Goal: Transaction & Acquisition: Purchase product/service

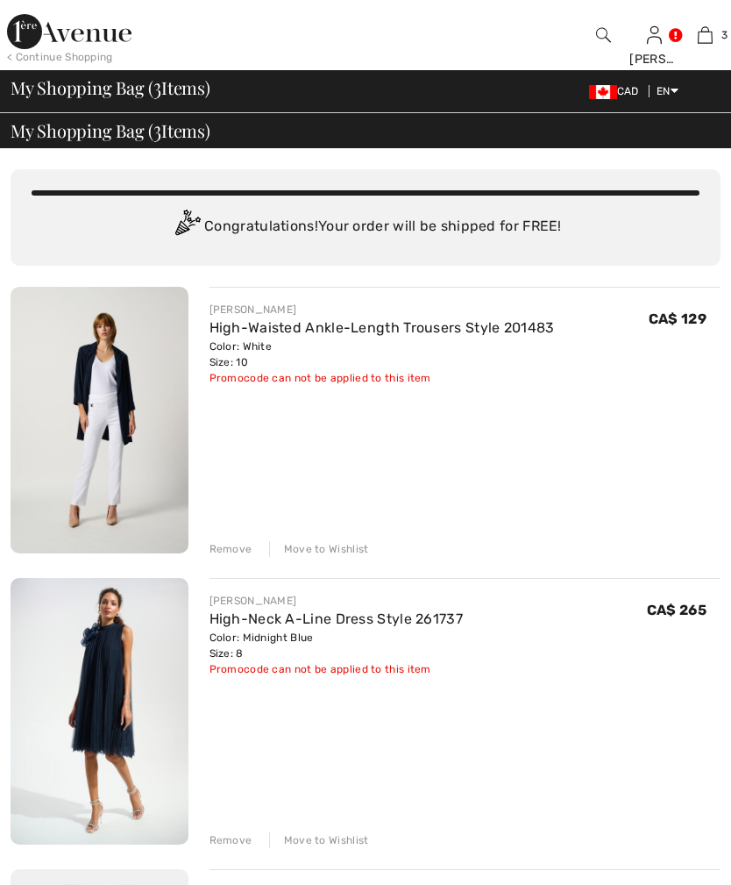
scroll to position [299, 0]
checkbox input "true"
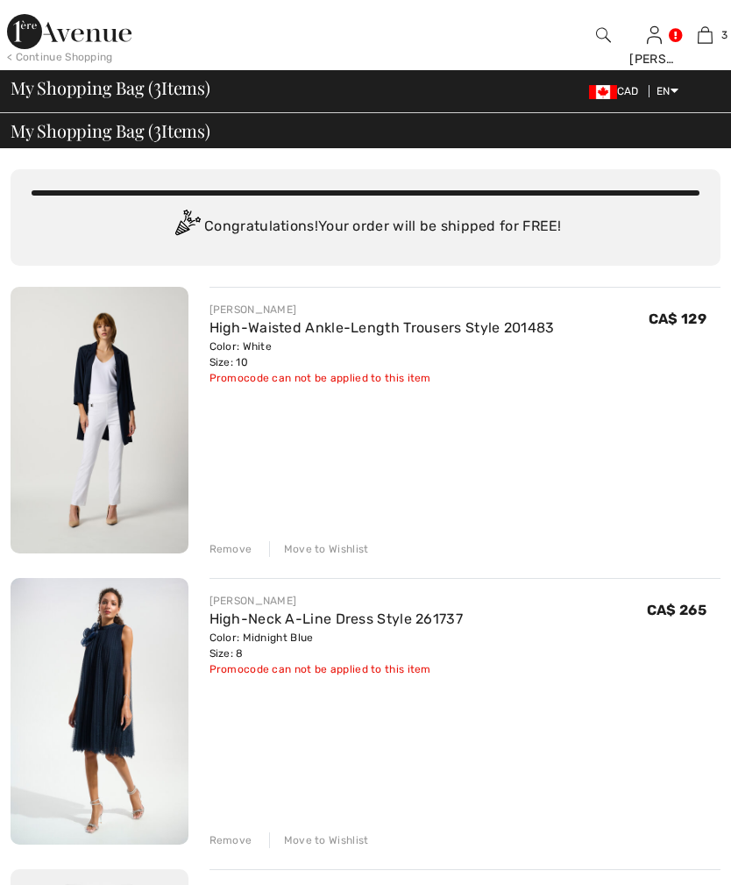
click at [649, 46] on img at bounding box center [654, 35] width 15 height 21
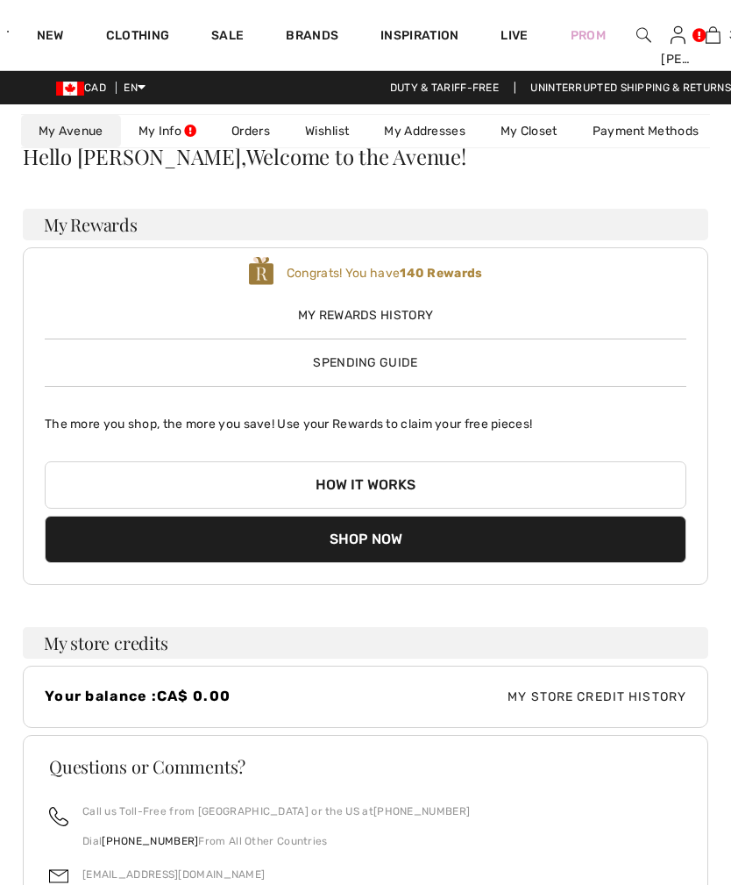
checkbox input "true"
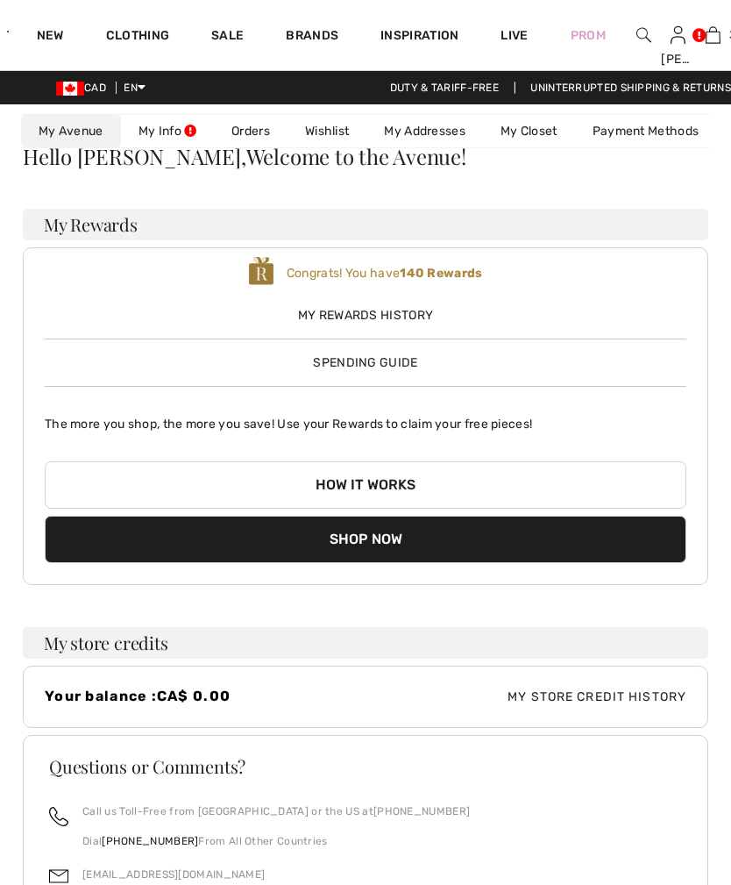
checkbox input "true"
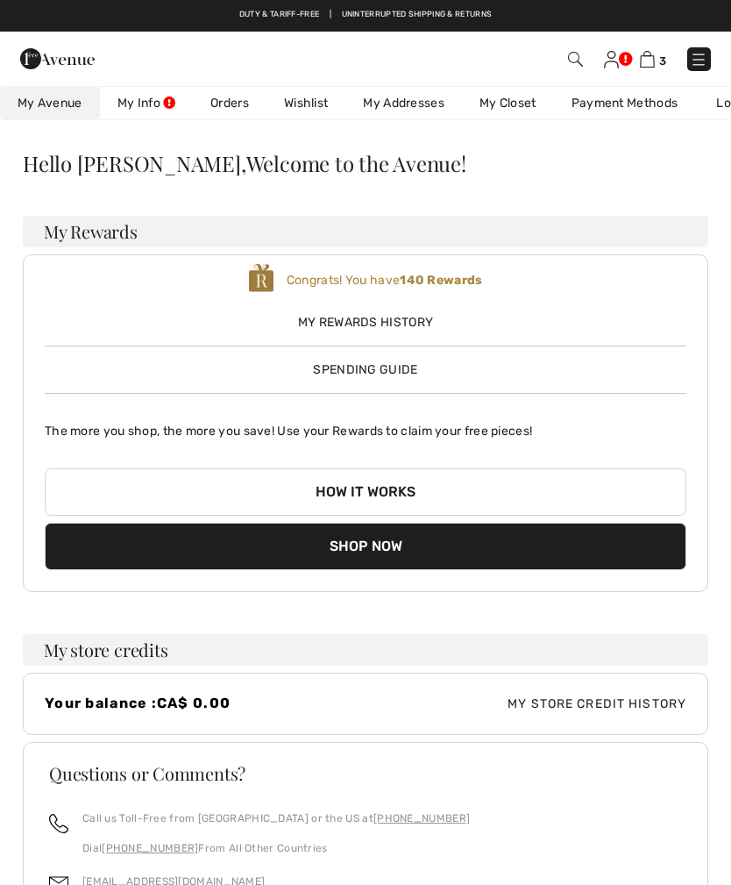
click at [374, 313] on span "My Rewards History" at bounding box center [366, 322] width 642 height 18
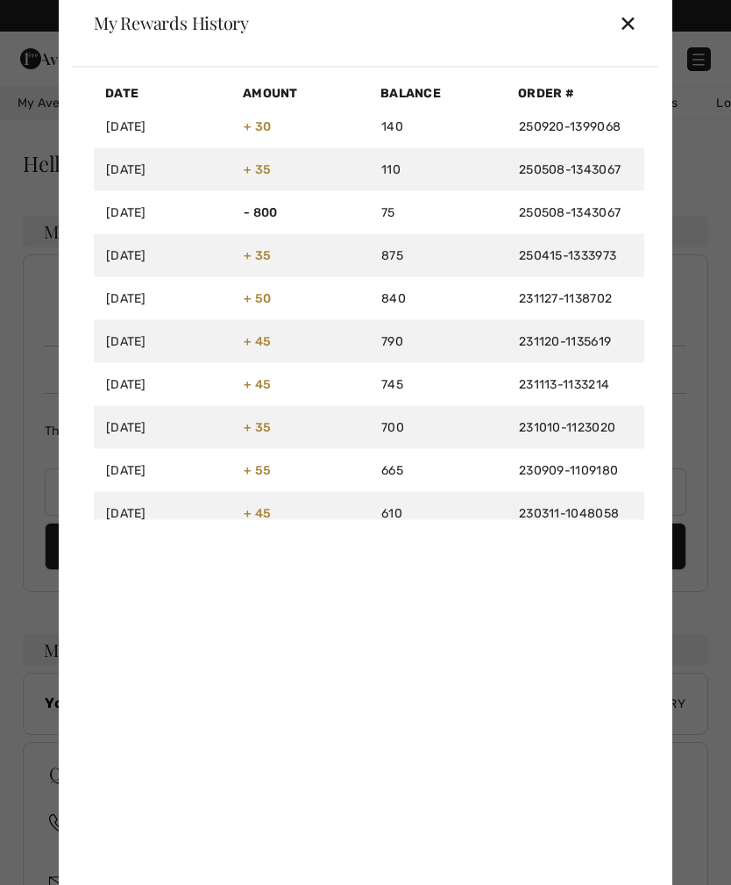
click at [629, 18] on div "✕" at bounding box center [628, 22] width 18 height 37
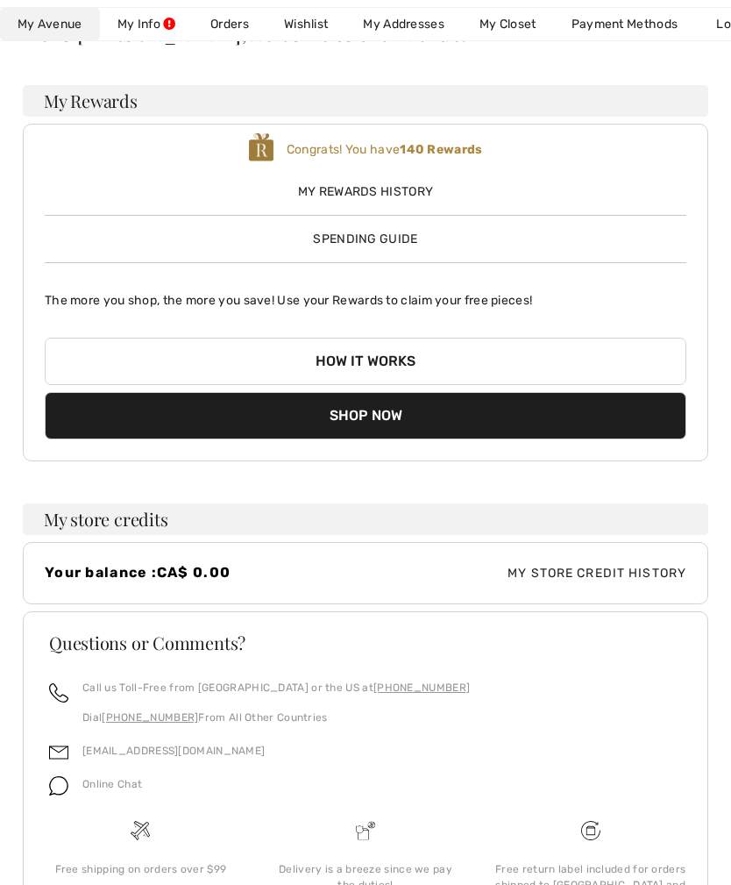
scroll to position [169, 0]
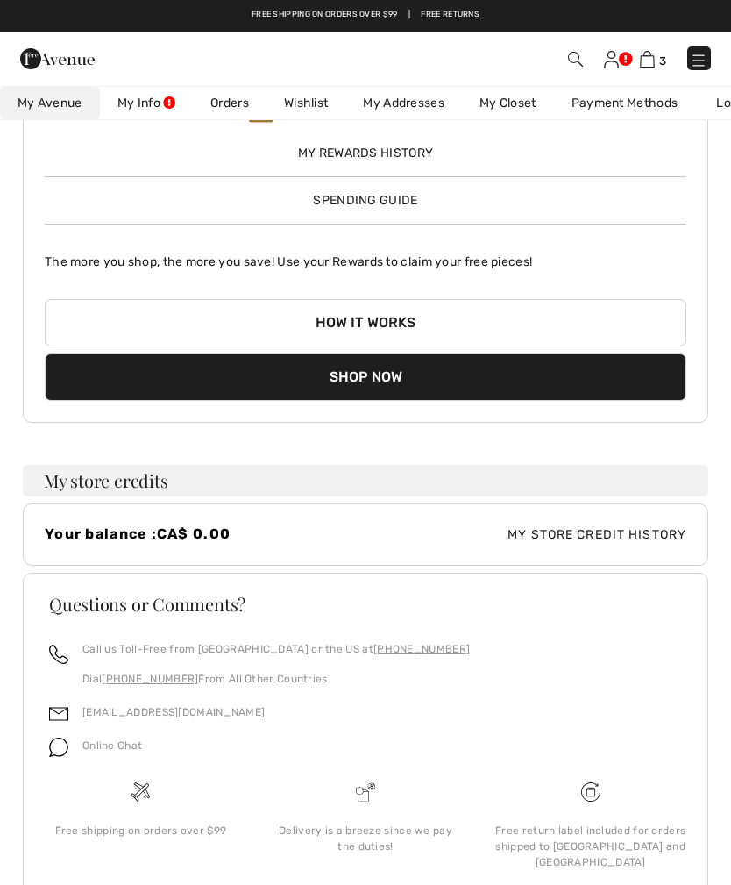
click at [567, 542] on span "My Store Credit History" at bounding box center [526, 534] width 321 height 18
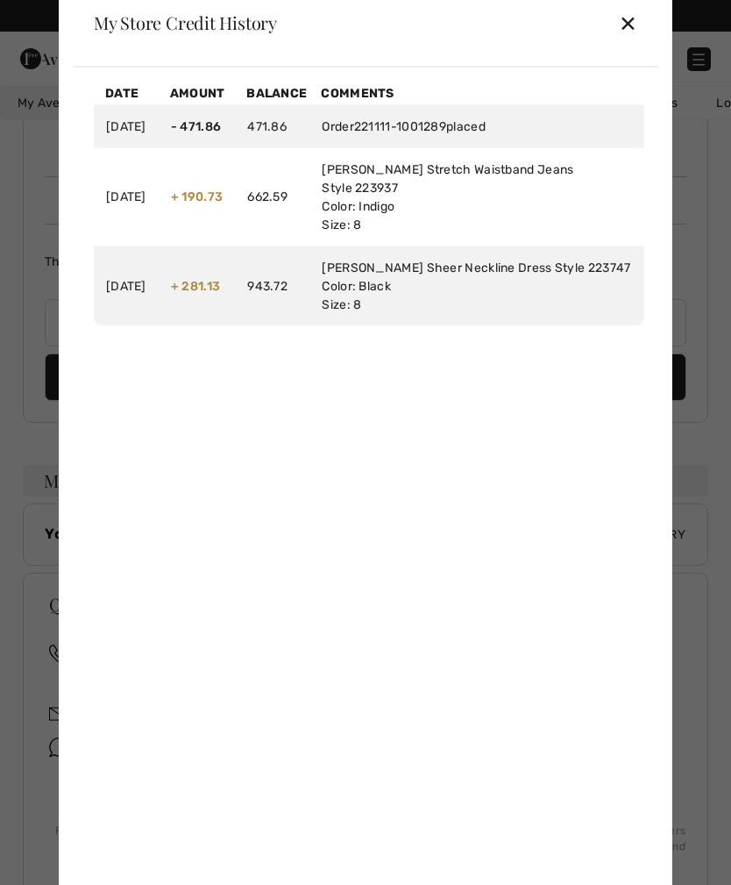
click at [635, 32] on div "✕" at bounding box center [628, 22] width 18 height 37
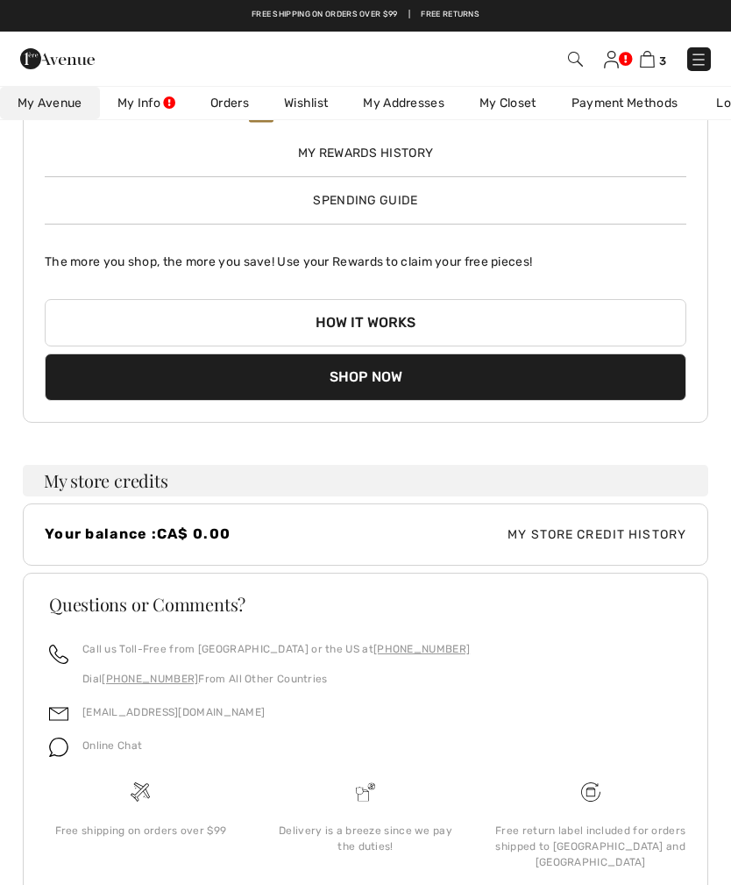
click at [653, 54] on img at bounding box center [647, 59] width 15 height 17
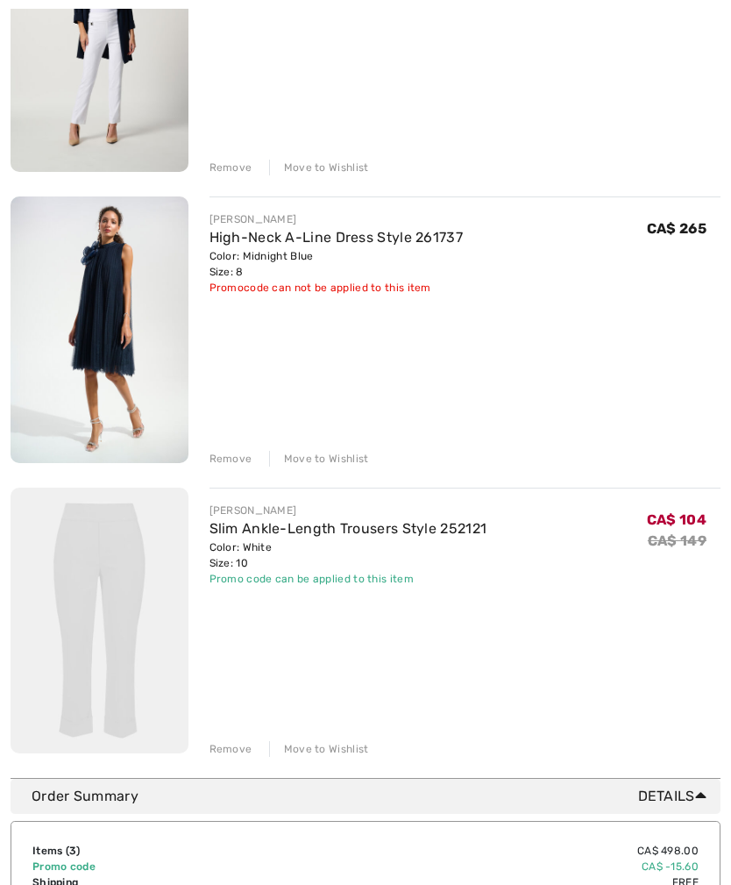
scroll to position [477, 0]
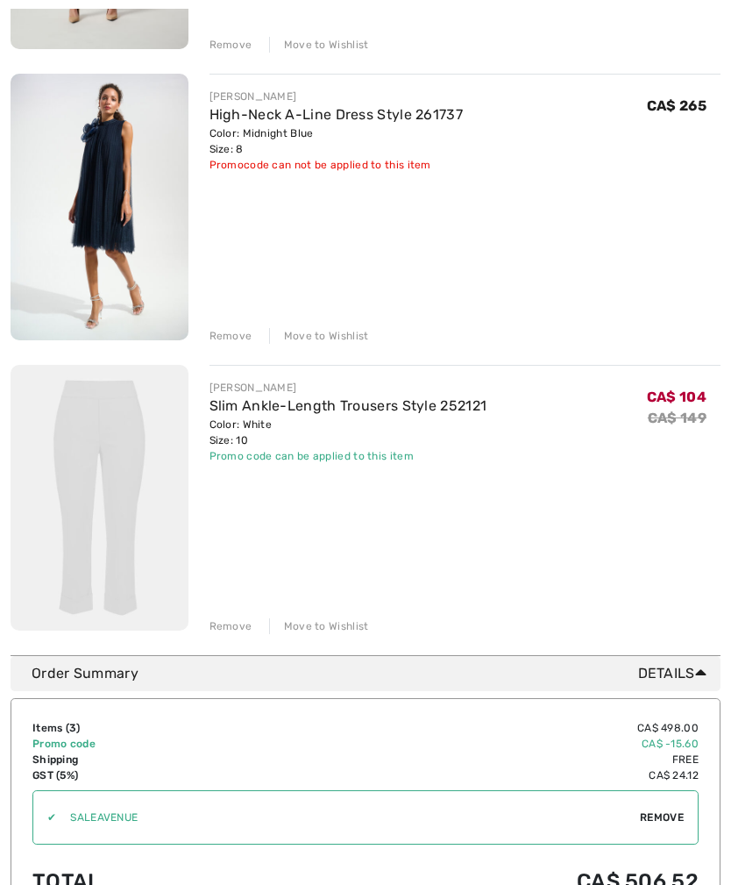
click at [231, 623] on div "Remove" at bounding box center [231, 626] width 43 height 16
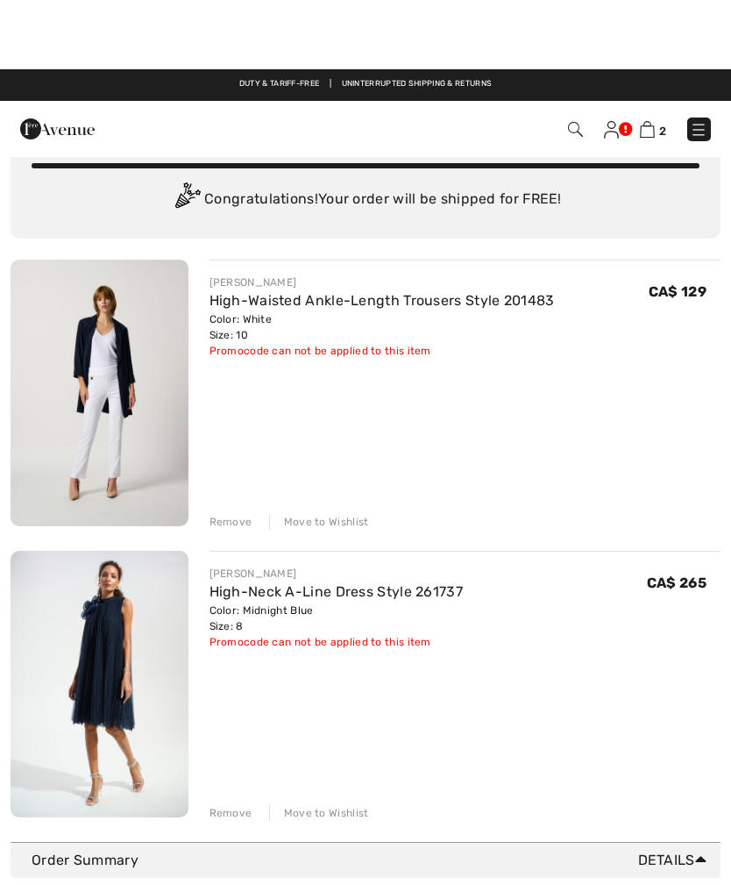
scroll to position [0, 0]
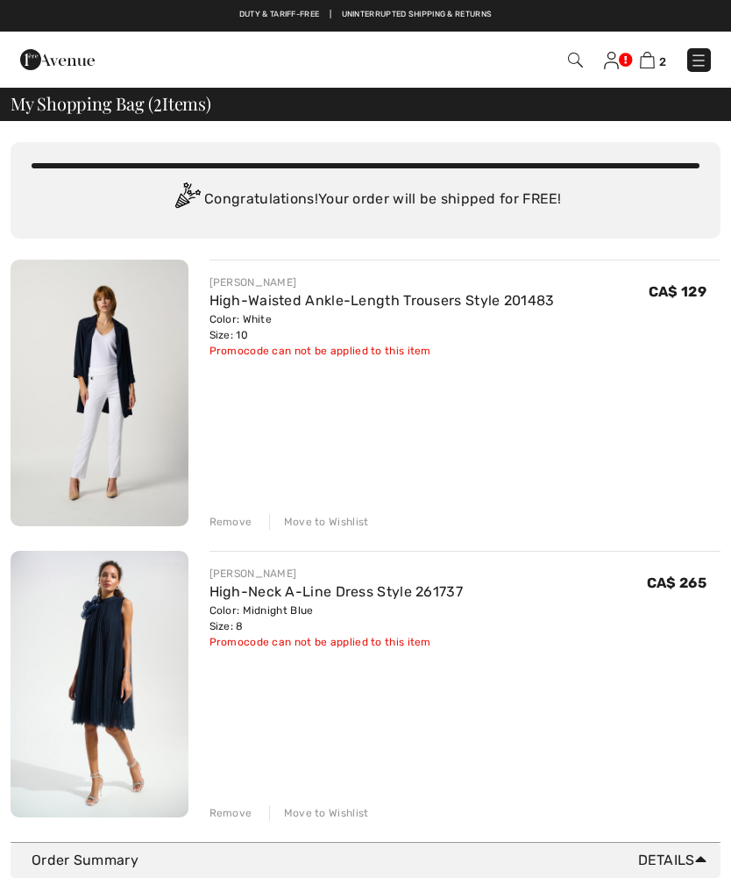
click at [574, 54] on img at bounding box center [575, 60] width 15 height 15
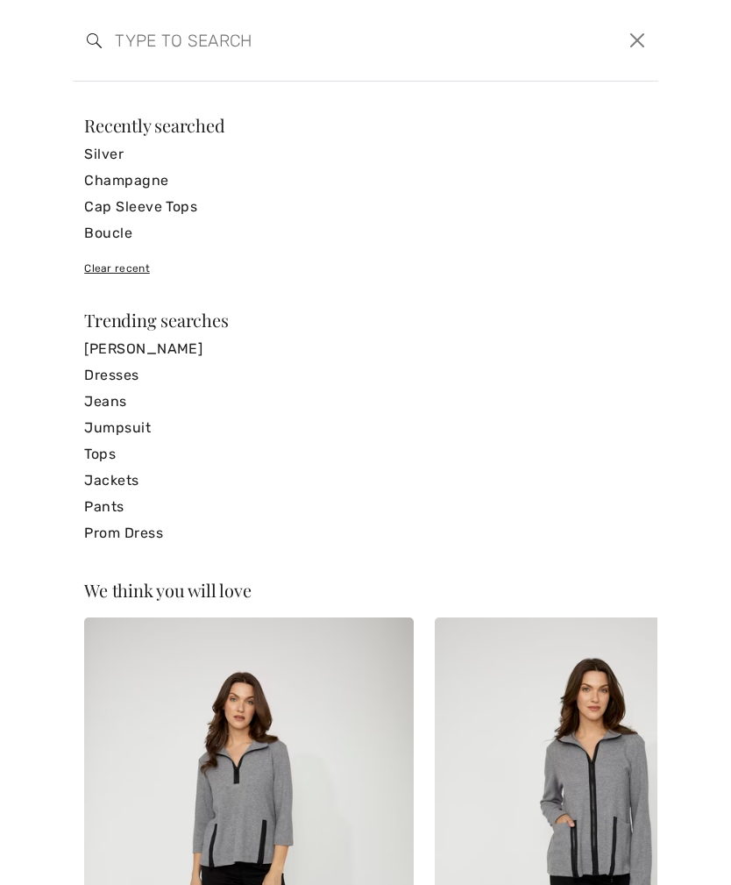
click at [102, 452] on link "Tops" at bounding box center [365, 454] width 563 height 26
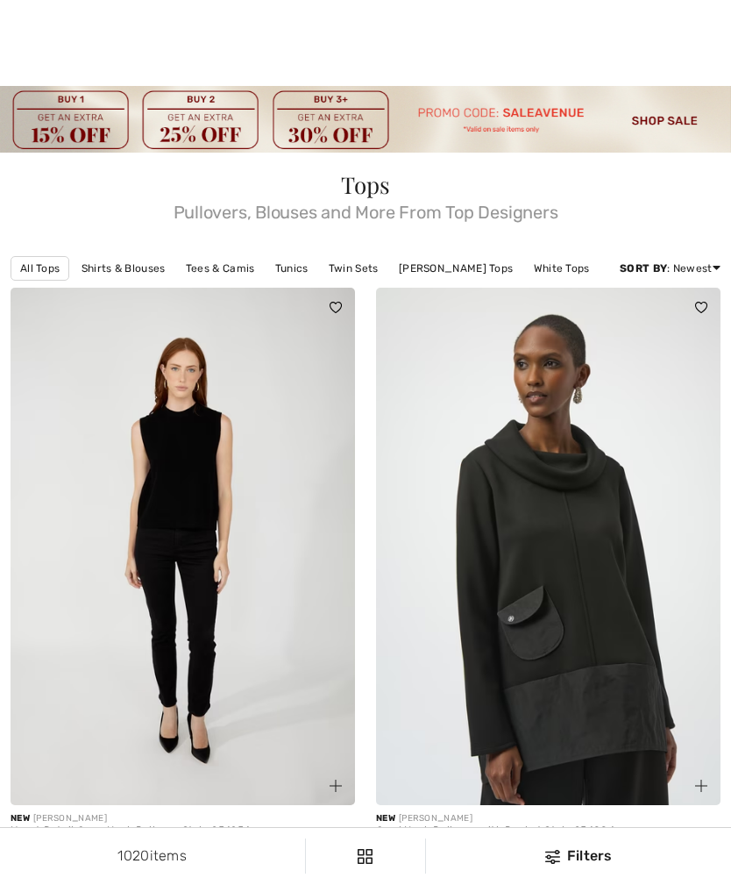
checkbox input "true"
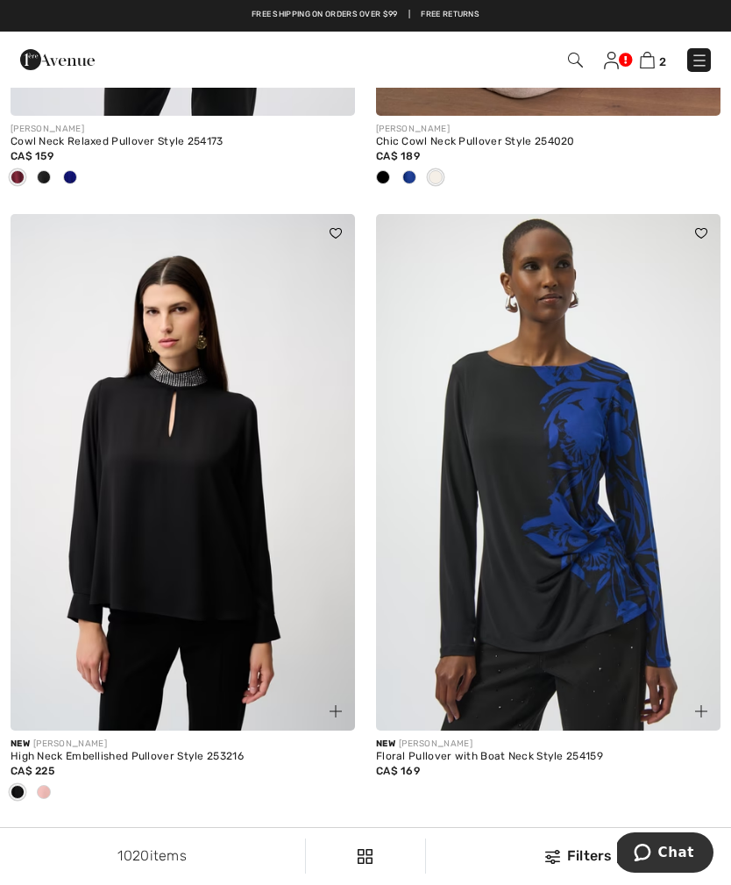
scroll to position [7983, 0]
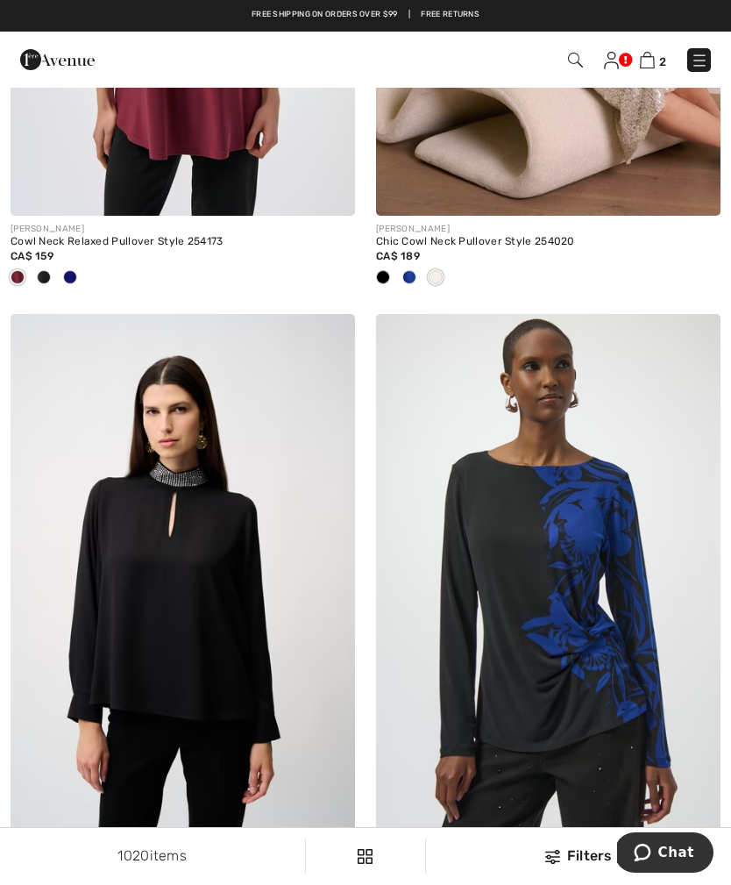
click at [572, 59] on img at bounding box center [575, 60] width 15 height 15
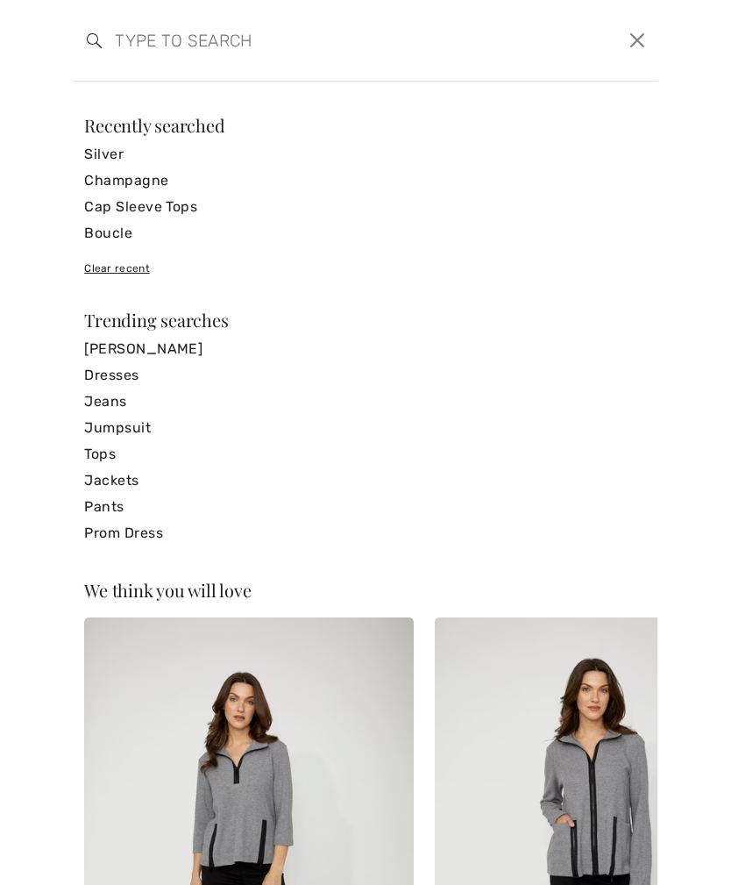
click at [153, 211] on link "Cap Sleeve Tops" at bounding box center [365, 207] width 563 height 26
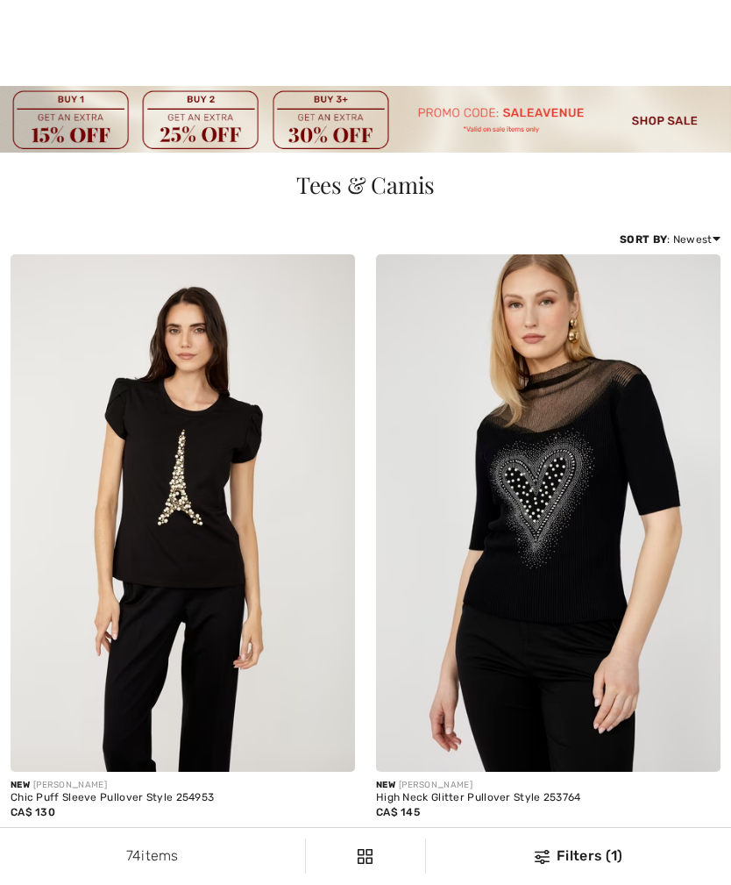
checkbox input "true"
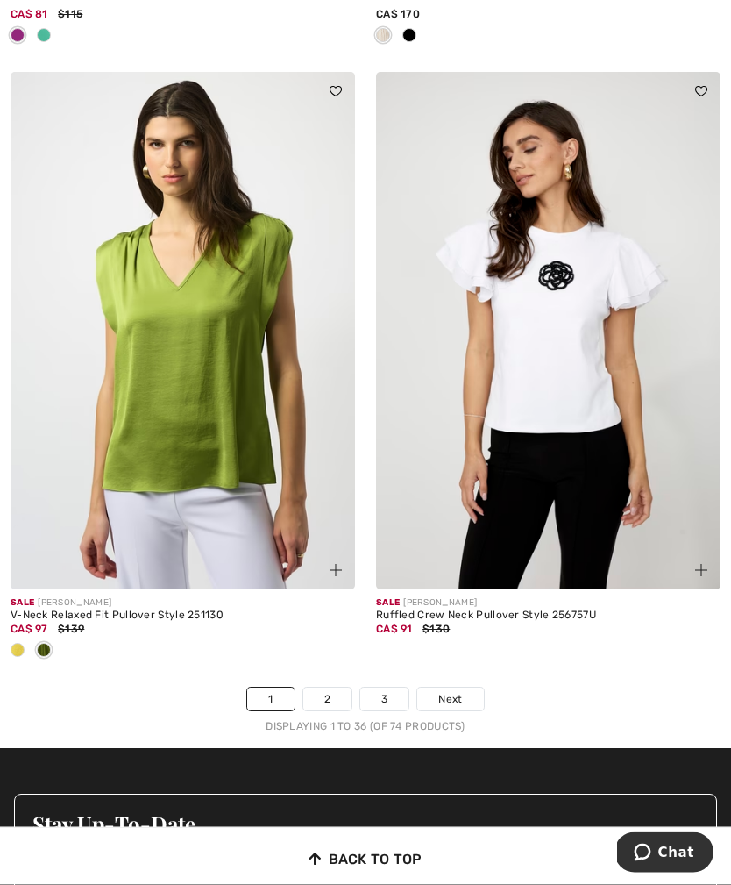
scroll to position [10680, 0]
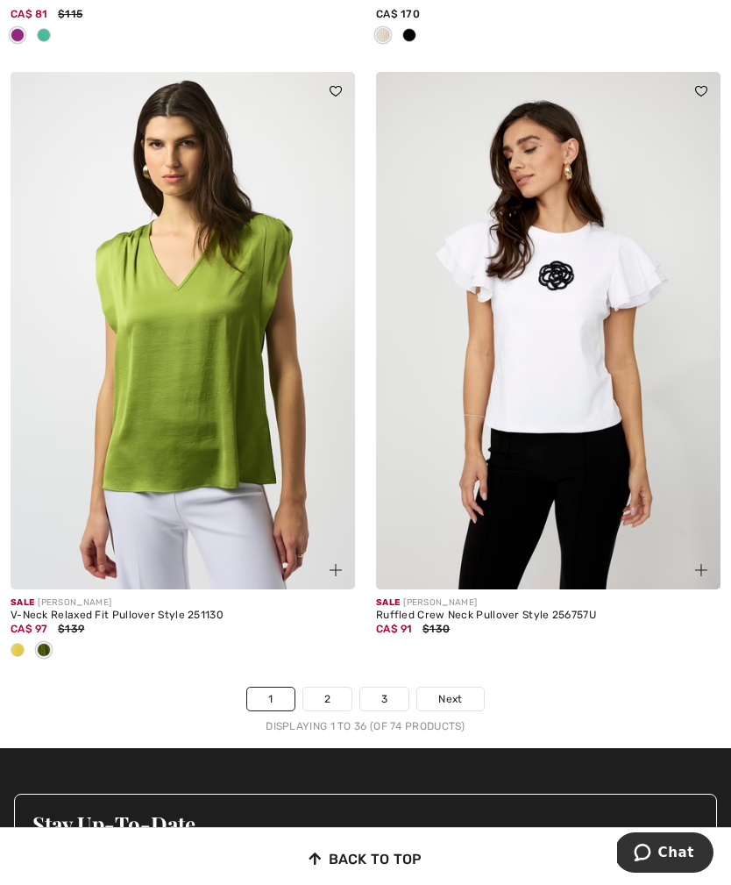
click at [334, 688] on link "2" at bounding box center [327, 699] width 48 height 23
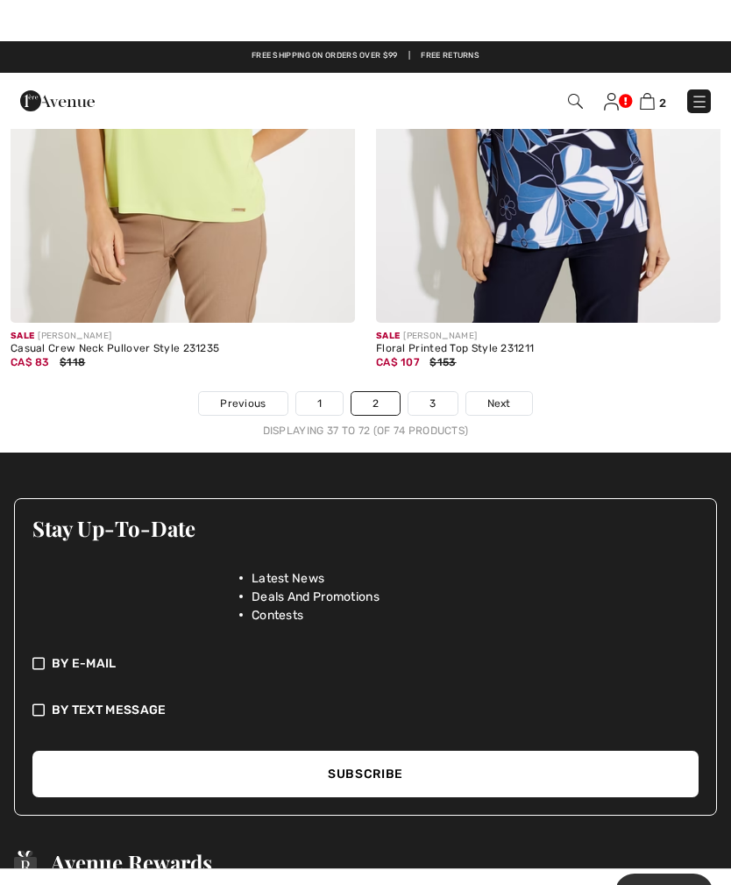
scroll to position [10858, 0]
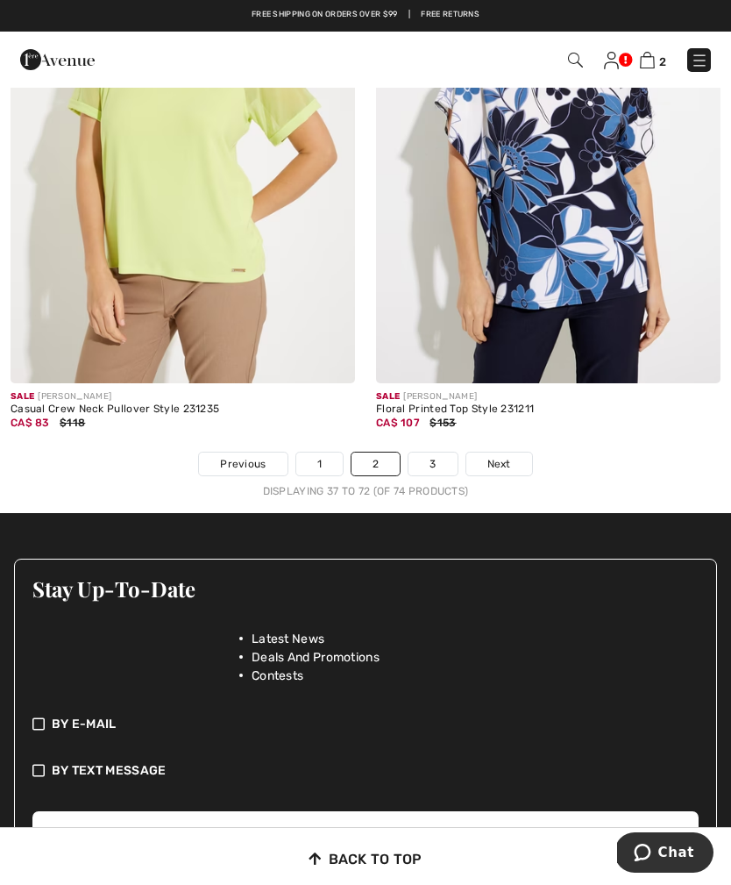
click at [434, 453] on link "3" at bounding box center [433, 464] width 48 height 23
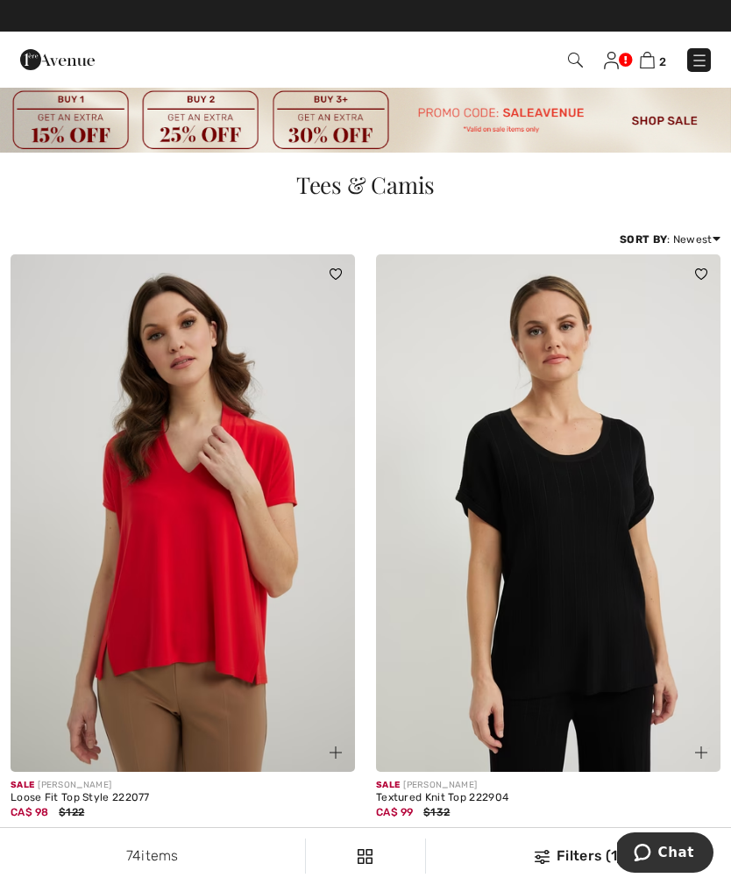
click at [576, 55] on img at bounding box center [575, 60] width 15 height 15
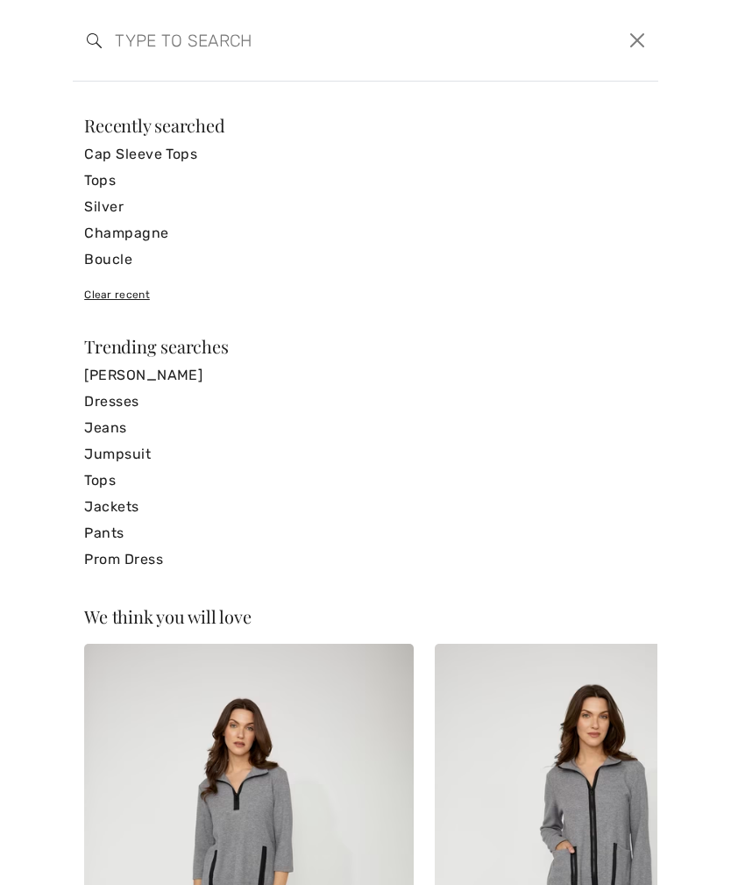
click at [216, 39] on input "search" at bounding box center [303, 40] width 403 height 53
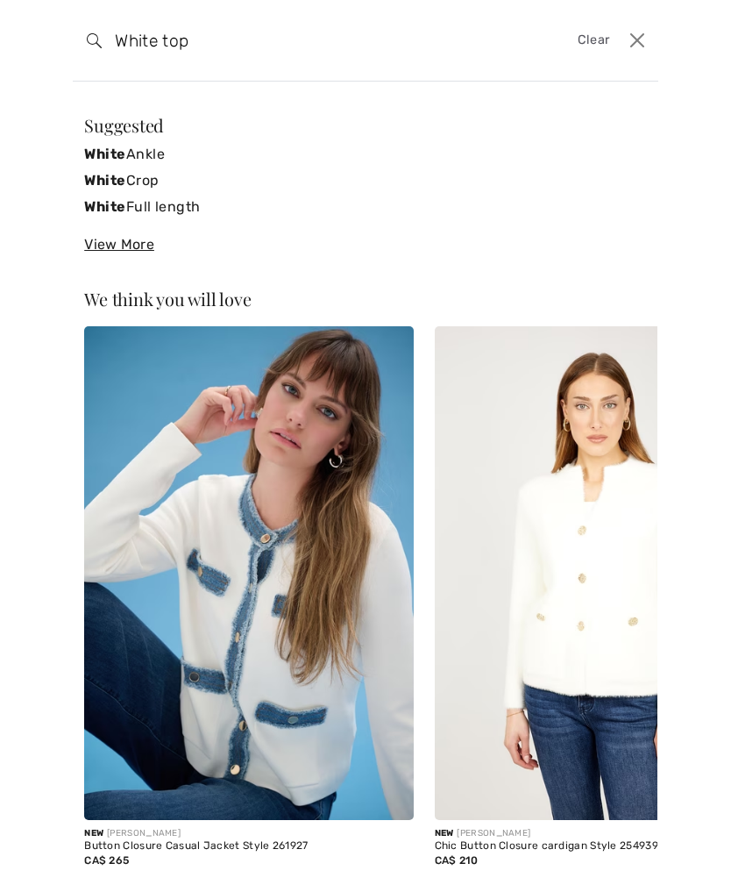
type input "White tops"
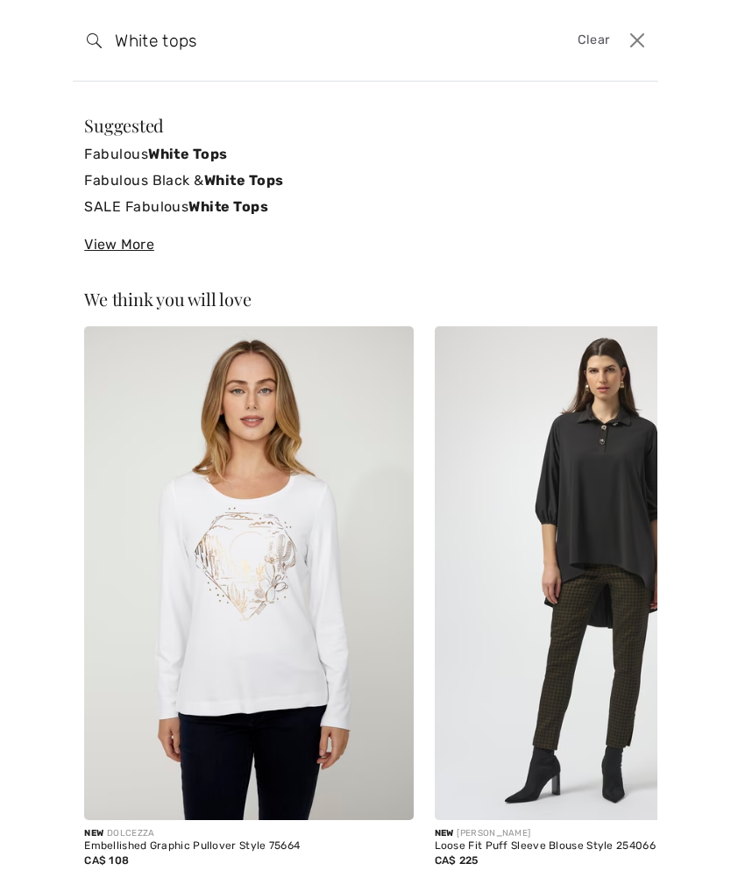
click at [213, 150] on strong "White Tops" at bounding box center [188, 154] width 80 height 17
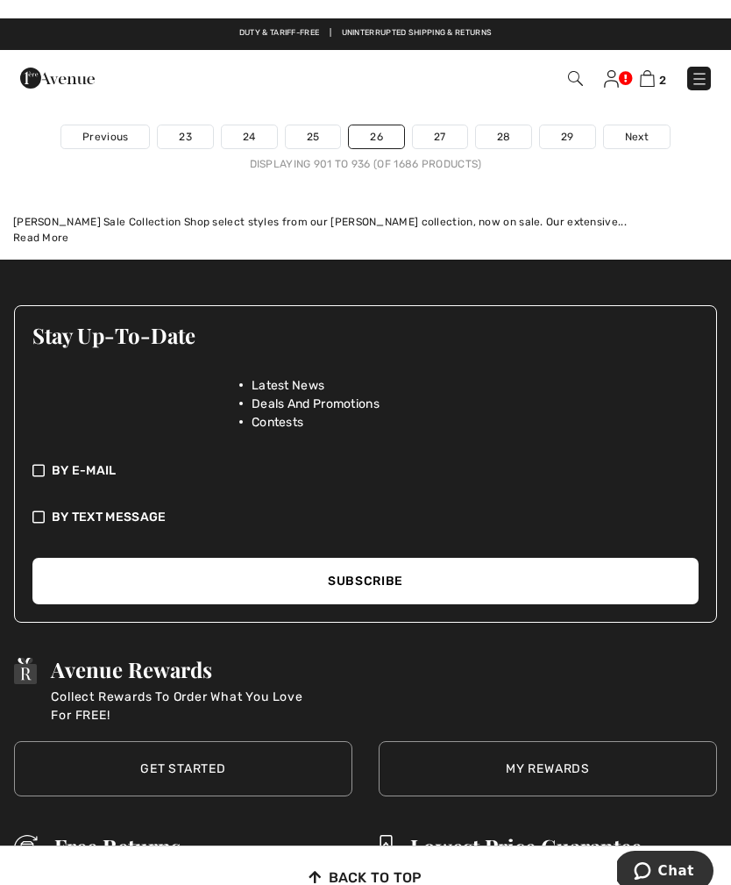
scroll to position [11075, 0]
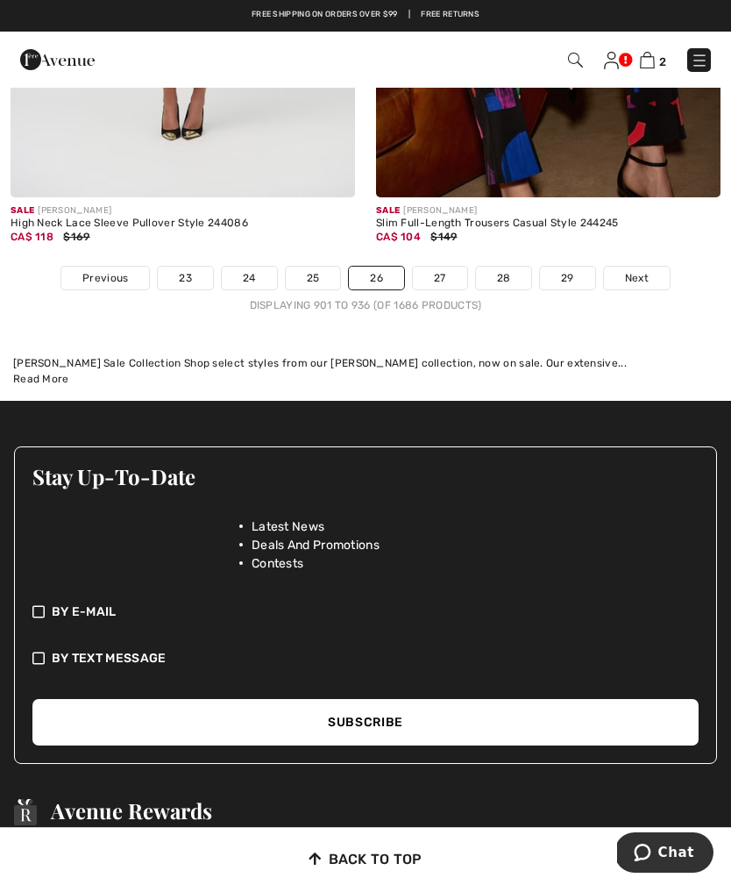
click at [652, 67] on img at bounding box center [647, 60] width 15 height 17
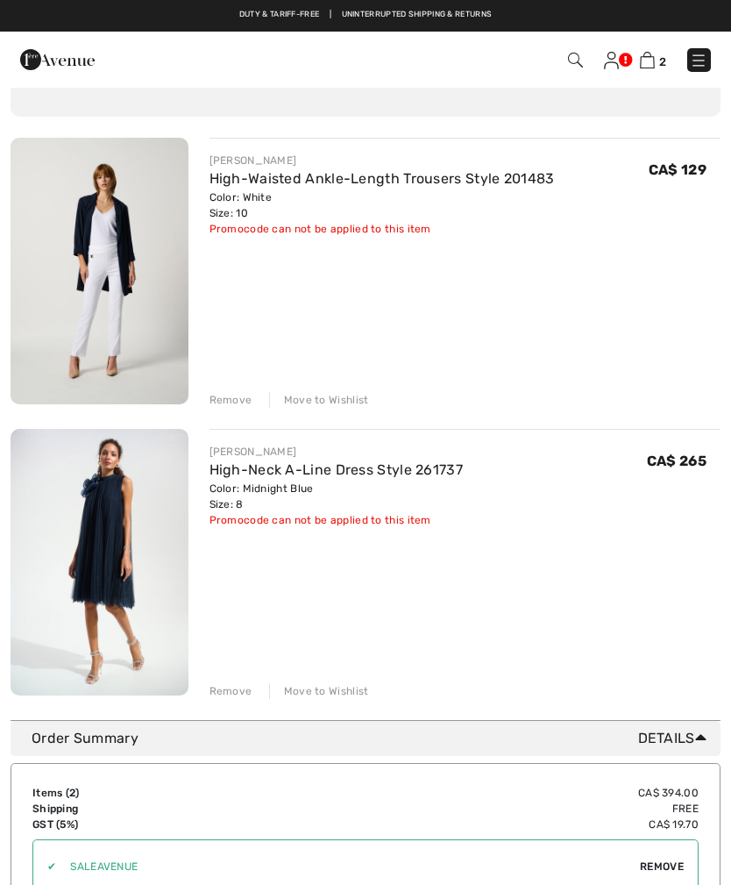
scroll to position [121, 0]
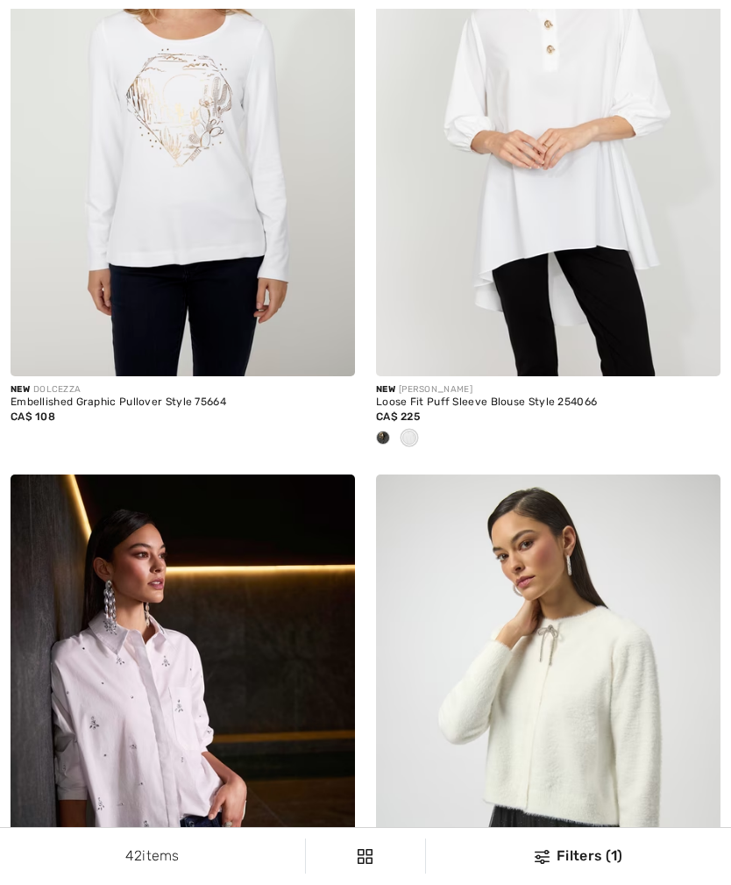
checkbox input "true"
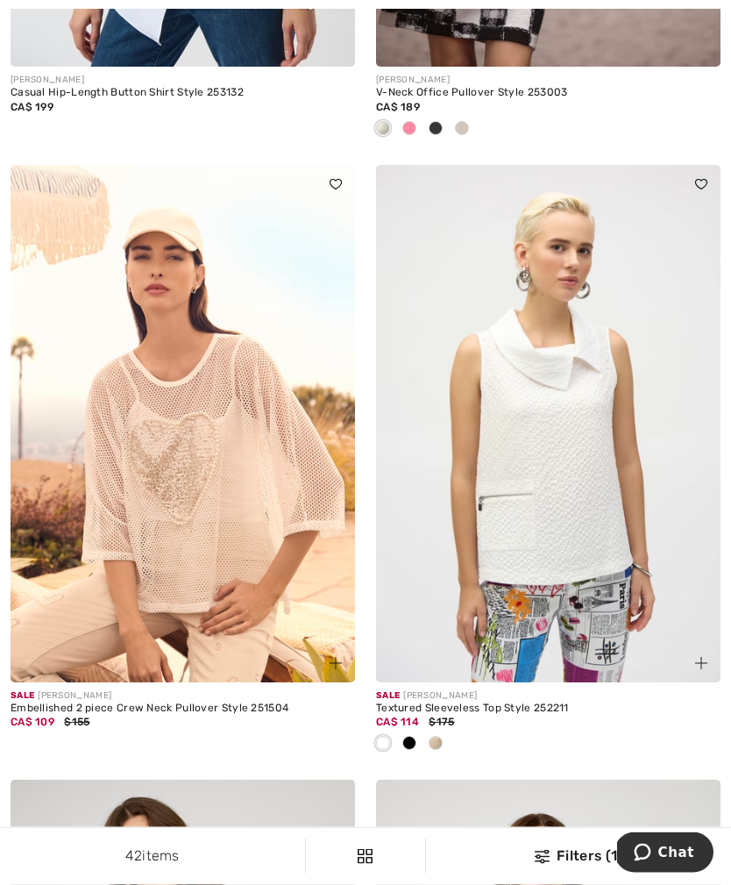
scroll to position [5112, 0]
click at [536, 503] on img at bounding box center [548, 423] width 345 height 517
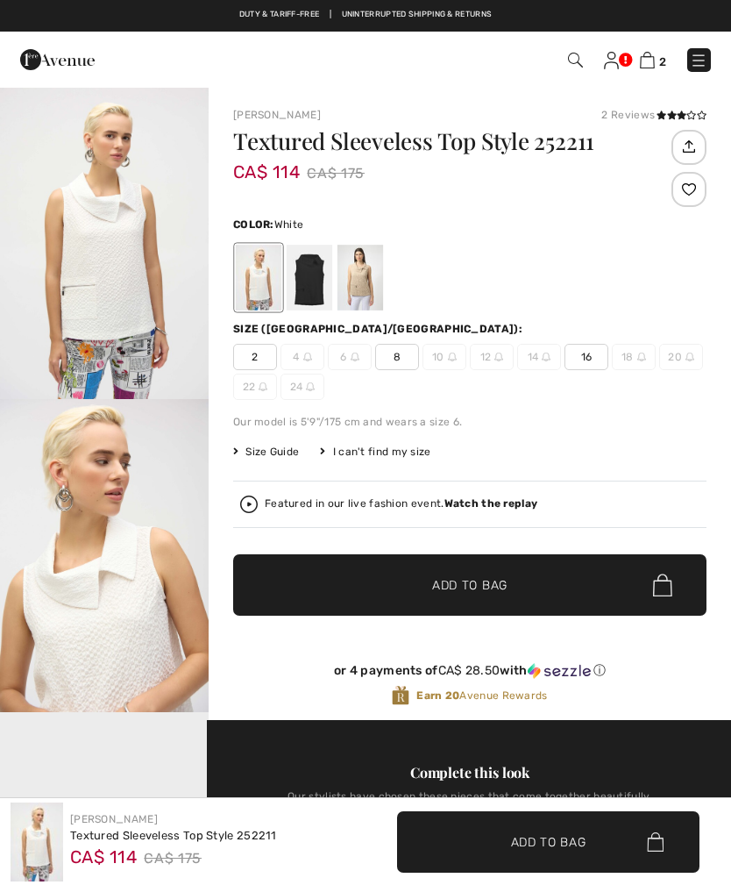
checkbox input "true"
click at [395, 361] on span "8" at bounding box center [397, 357] width 44 height 26
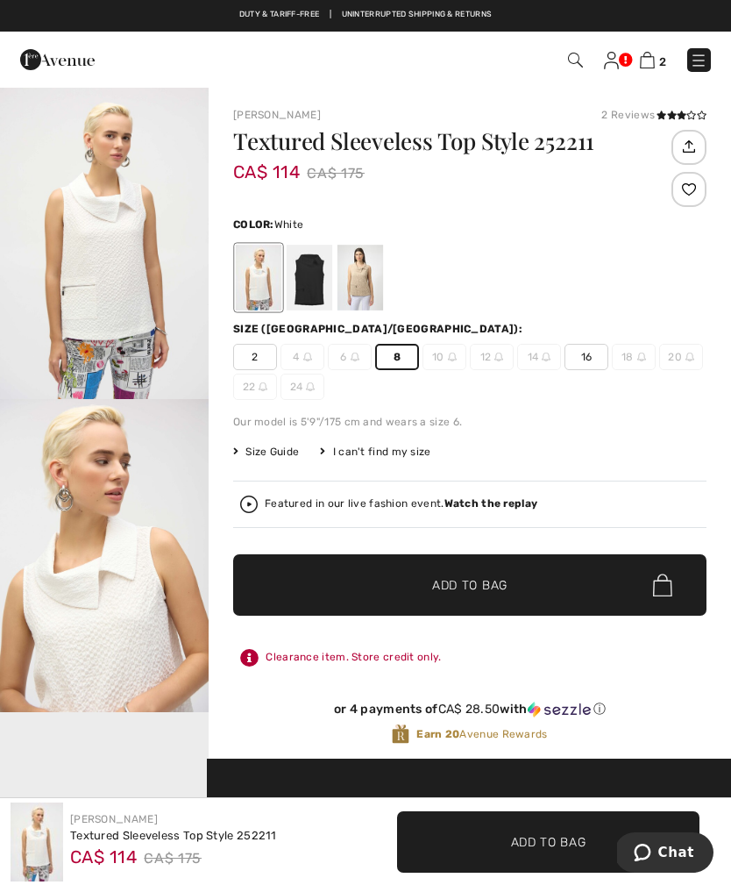
click at [468, 584] on span "Add to Bag" at bounding box center [469, 585] width 75 height 18
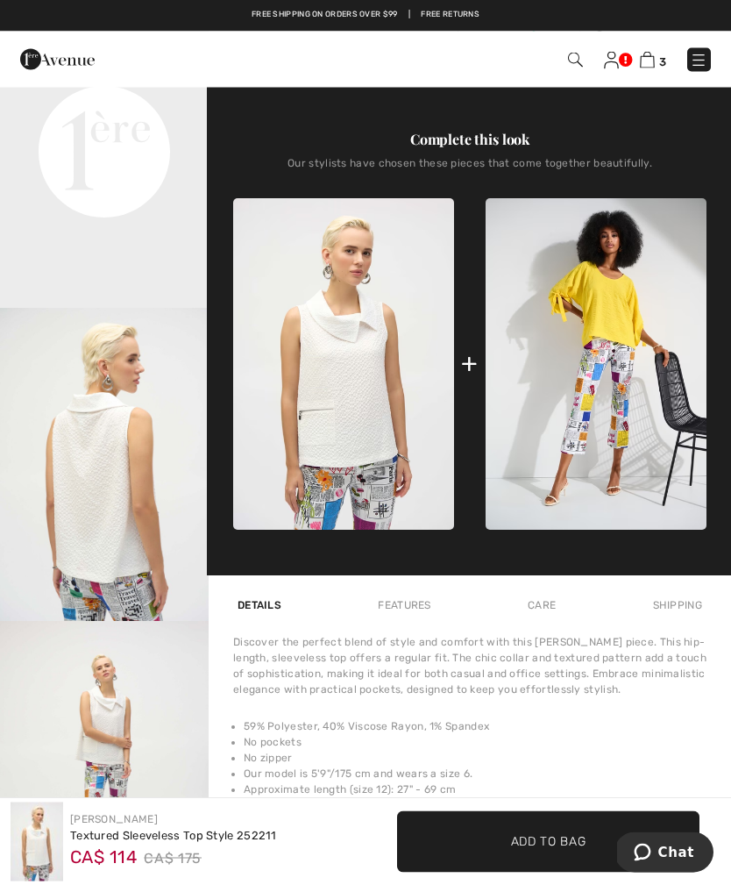
scroll to position [638, 0]
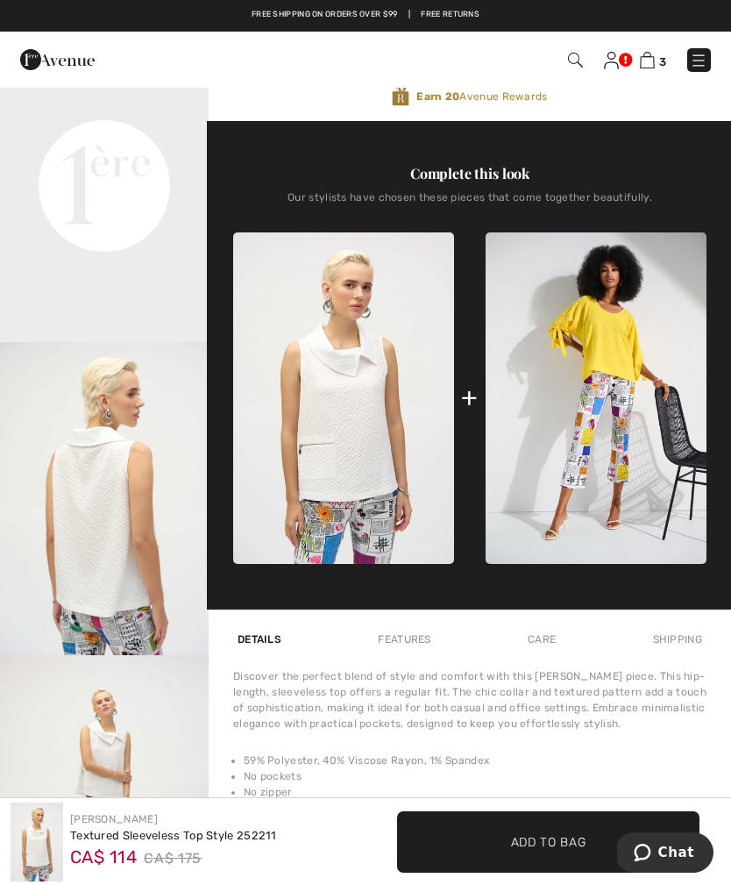
click at [654, 59] on img at bounding box center [647, 60] width 15 height 17
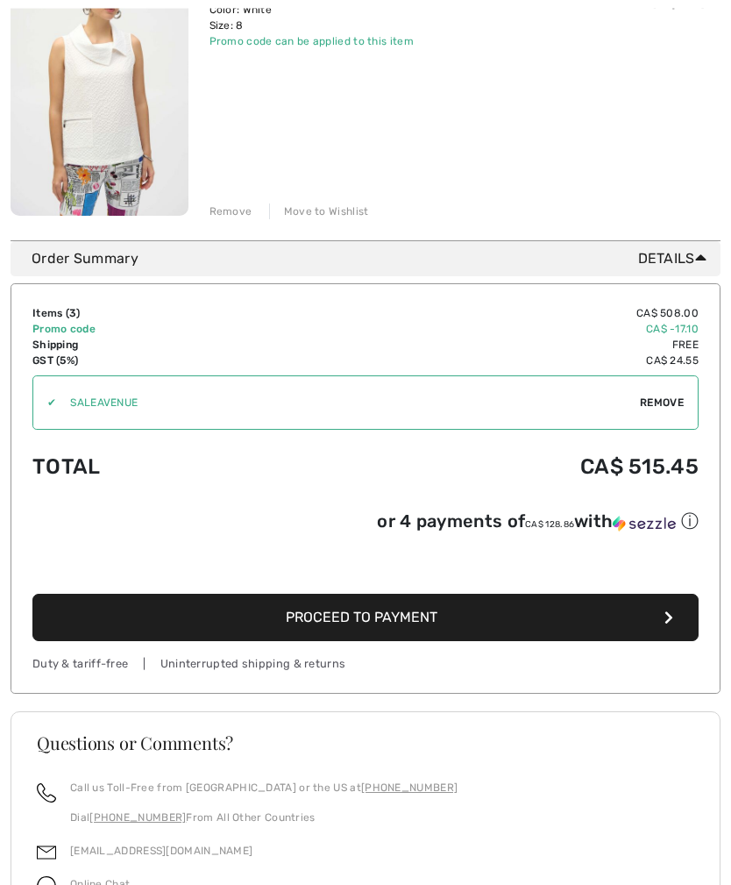
scroll to position [892, 0]
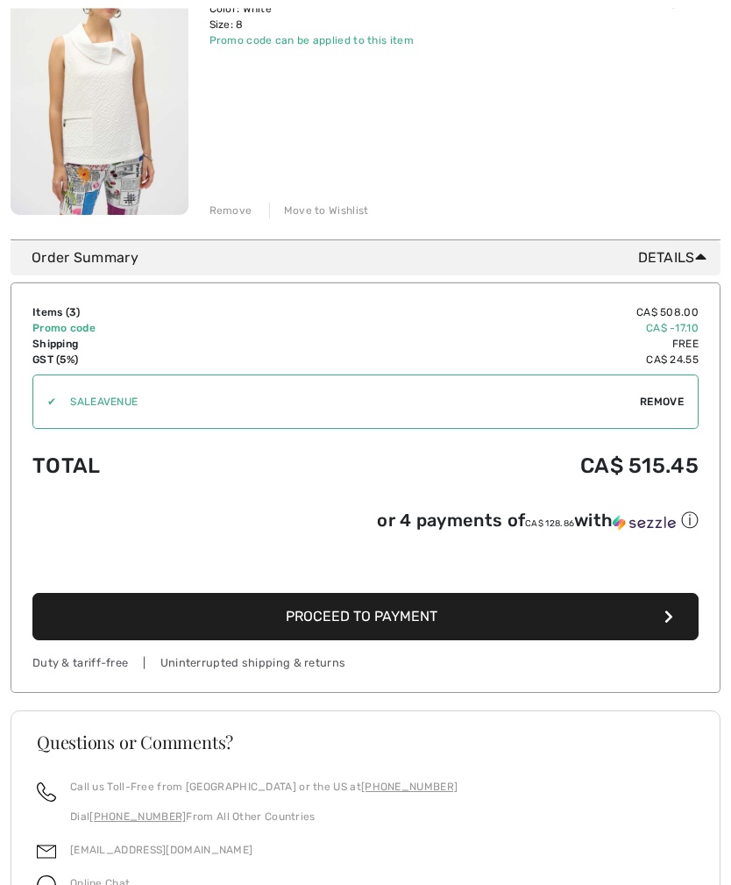
click at [367, 625] on span "Proceed to Payment" at bounding box center [362, 617] width 152 height 17
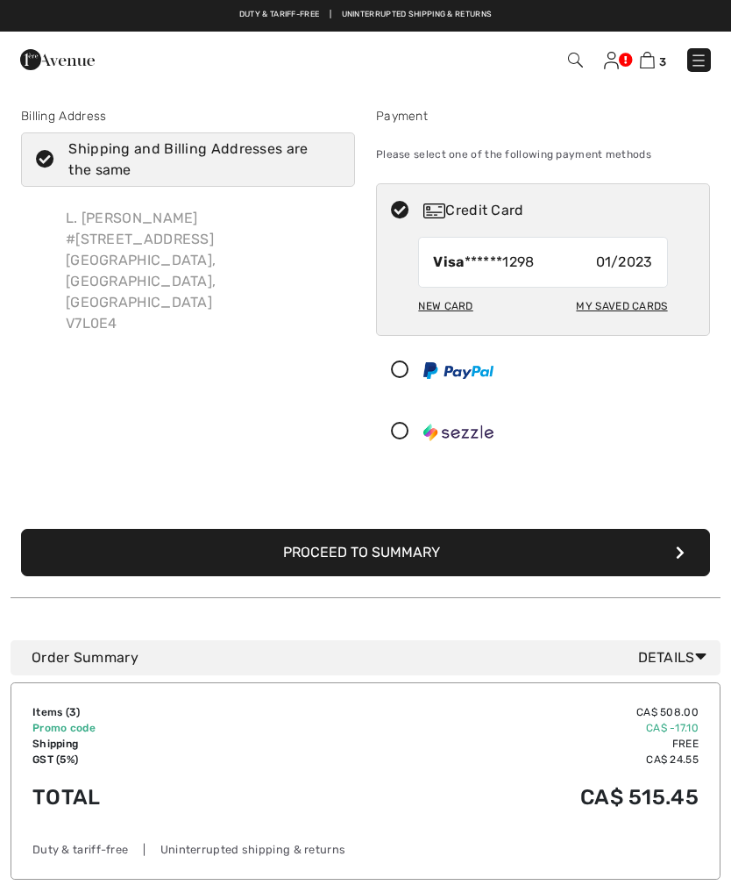
click at [455, 312] on div "New Card" at bounding box center [445, 306] width 54 height 30
radio input "true"
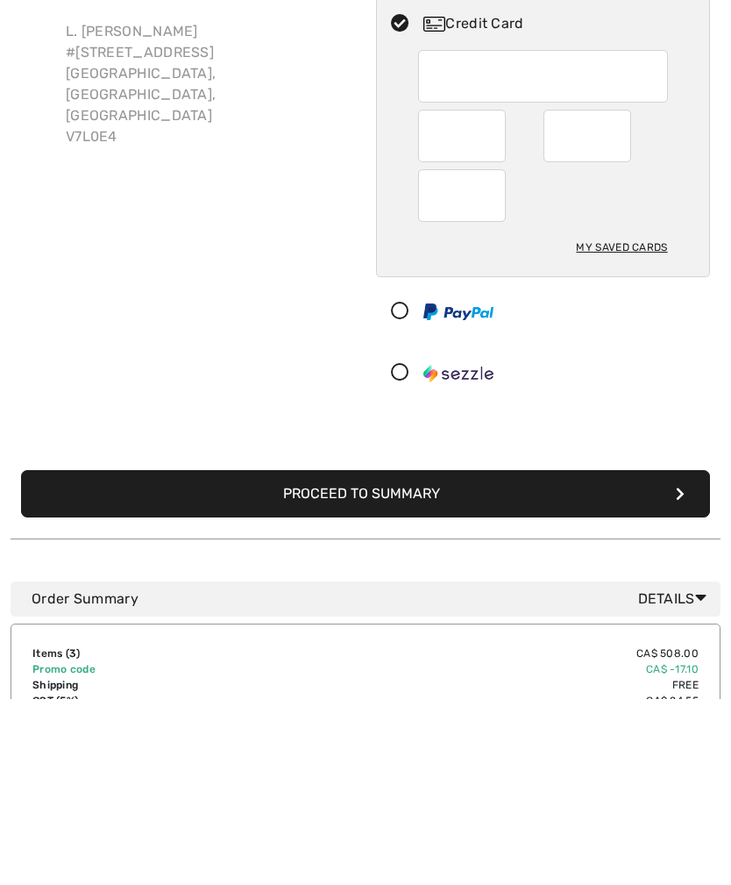
click at [356, 657] on button "Proceed to Summary" at bounding box center [365, 680] width 689 height 47
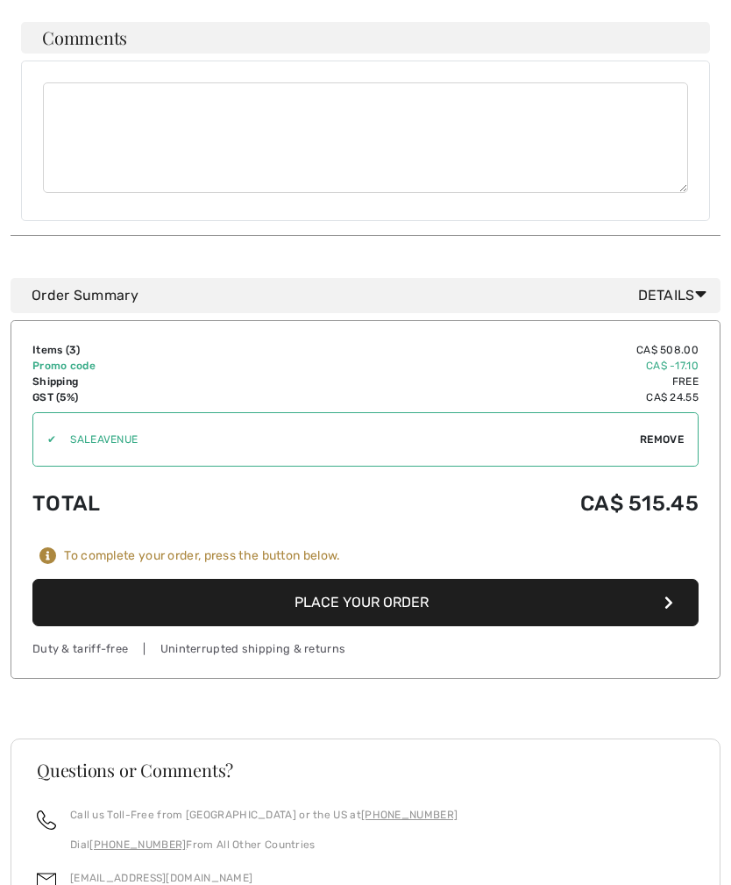
scroll to position [1357, 0]
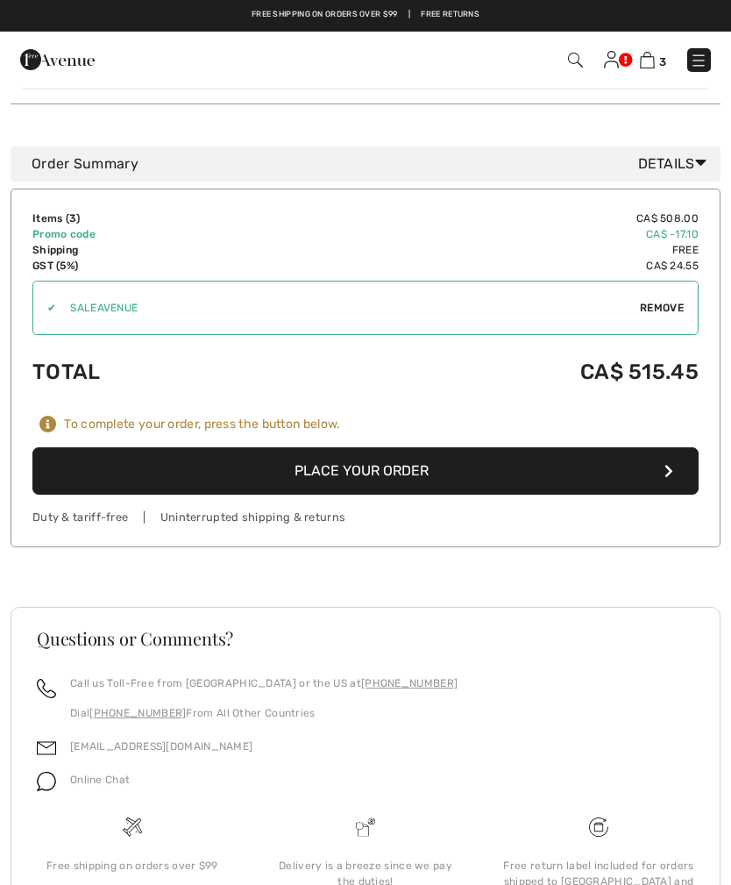
click at [383, 447] on button "Place Your Order" at bounding box center [365, 470] width 667 height 47
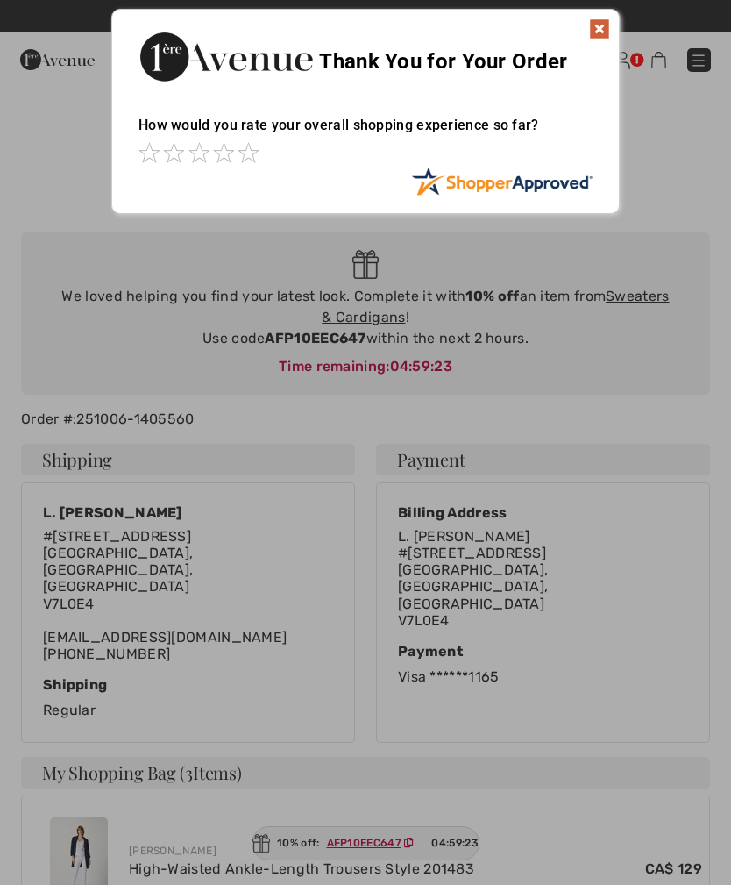
click at [591, 25] on img at bounding box center [599, 28] width 21 height 21
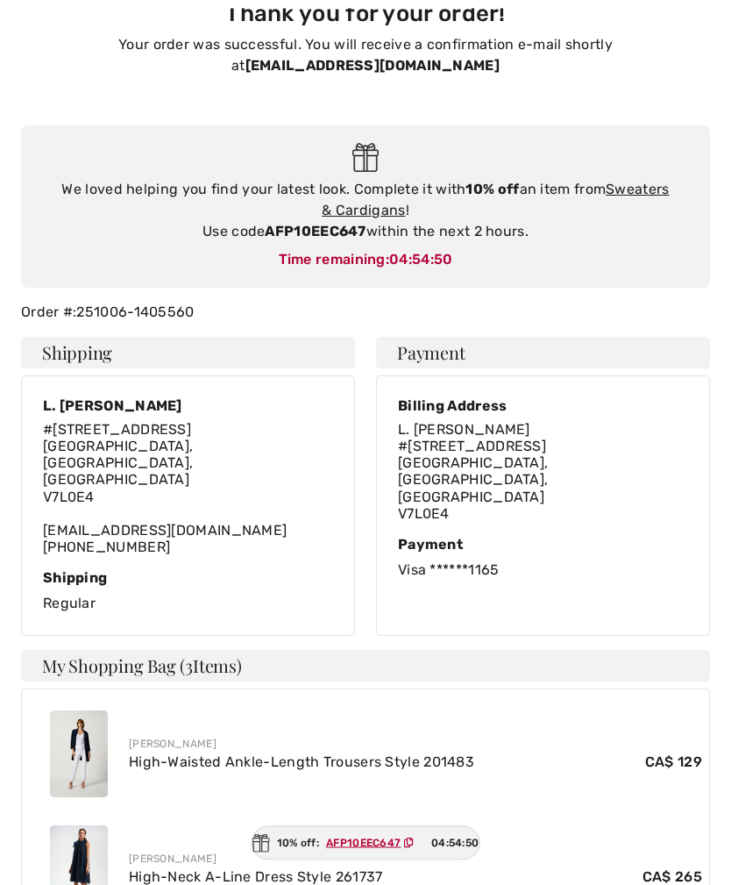
scroll to position [107, 0]
